Goal: Obtain resource: Download file/media

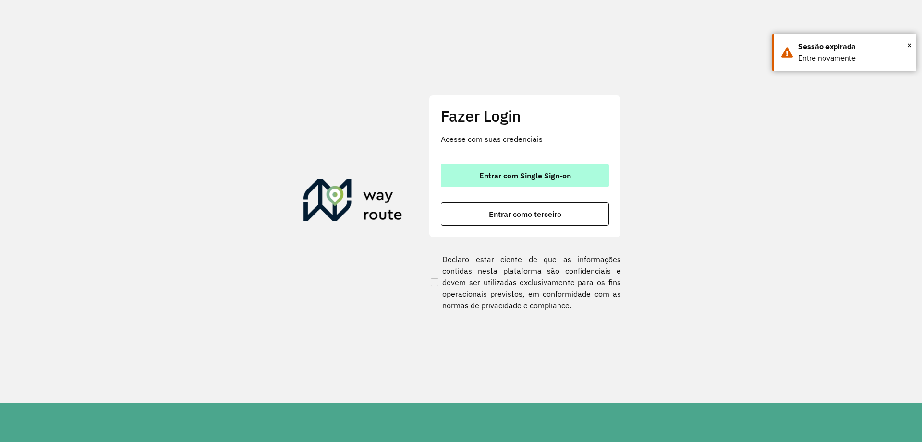
click at [457, 166] on button "Entrar com Single Sign-on" at bounding box center [525, 175] width 168 height 23
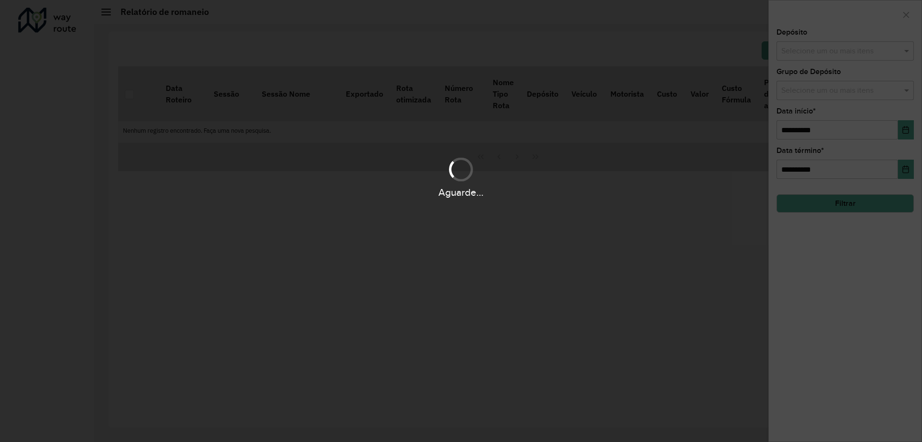
click at [896, 52] on div "Aguarde..." at bounding box center [461, 221] width 922 height 442
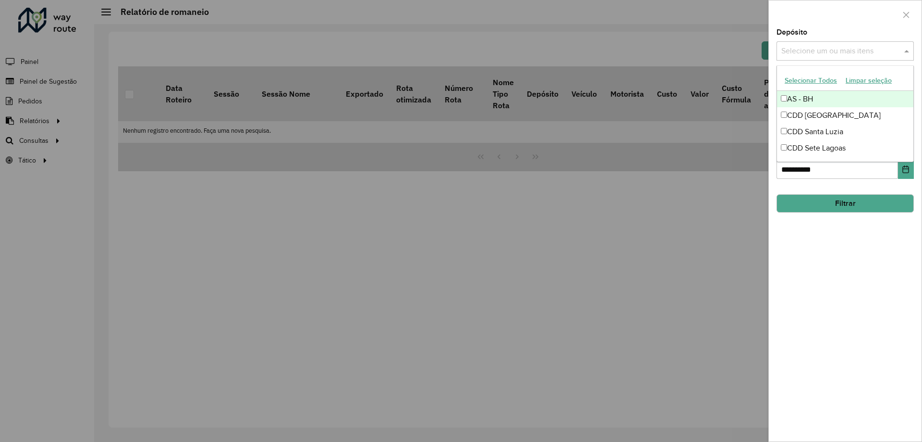
click at [859, 49] on input "text" at bounding box center [840, 52] width 123 height 12
click at [848, 118] on div "CDD [GEOGRAPHIC_DATA]" at bounding box center [845, 115] width 136 height 16
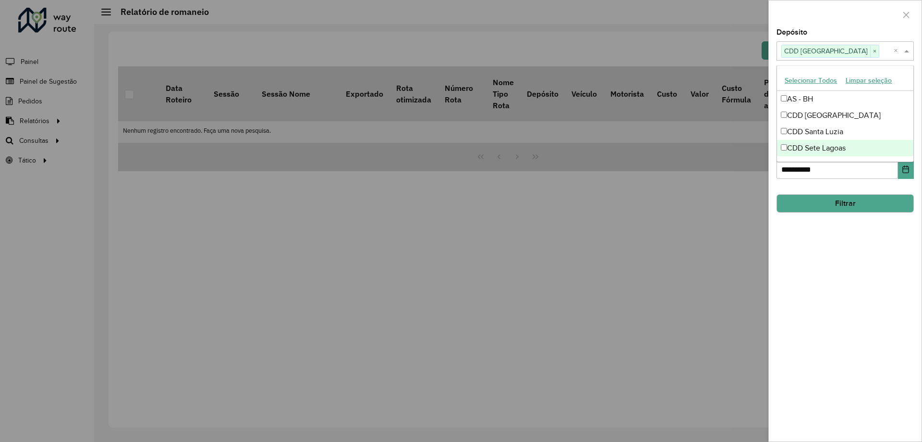
click at [870, 273] on div "**********" at bounding box center [845, 235] width 153 height 412
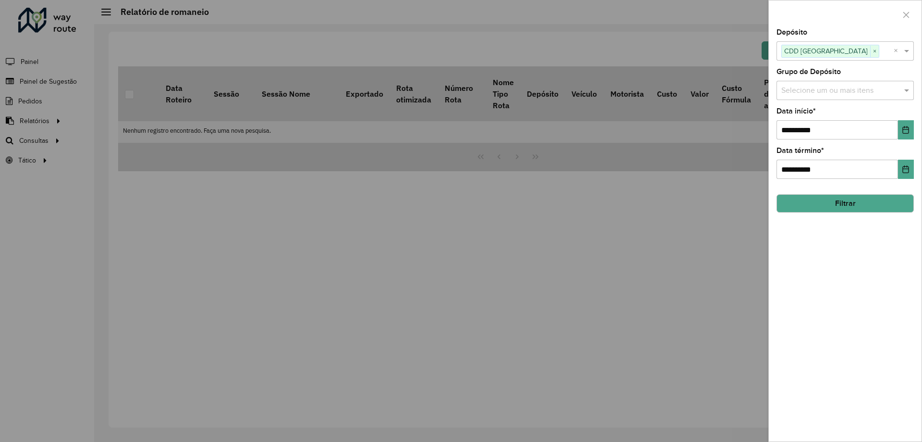
click at [858, 200] on button "Filtrar" at bounding box center [845, 203] width 137 height 18
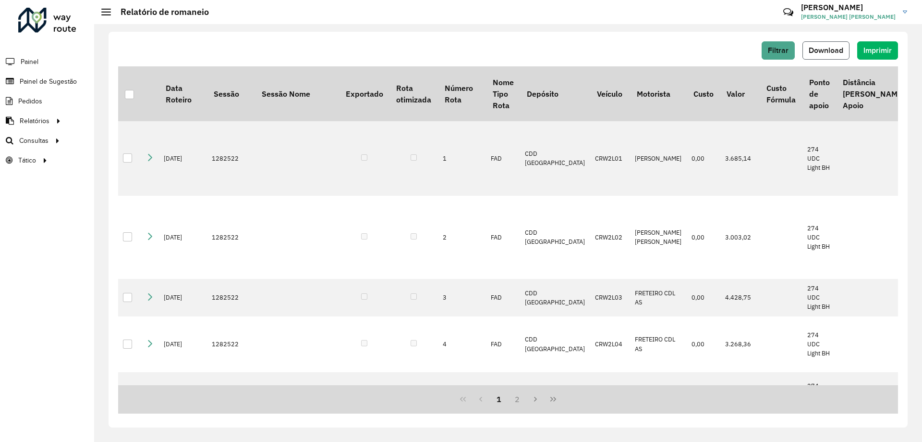
click at [819, 45] on button "Download" at bounding box center [826, 50] width 47 height 18
